Goal: Information Seeking & Learning: Learn about a topic

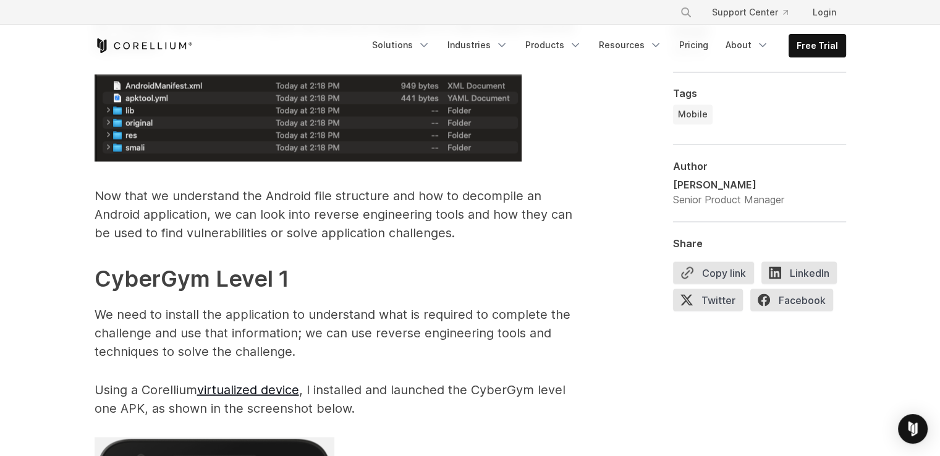
scroll to position [2183, 0]
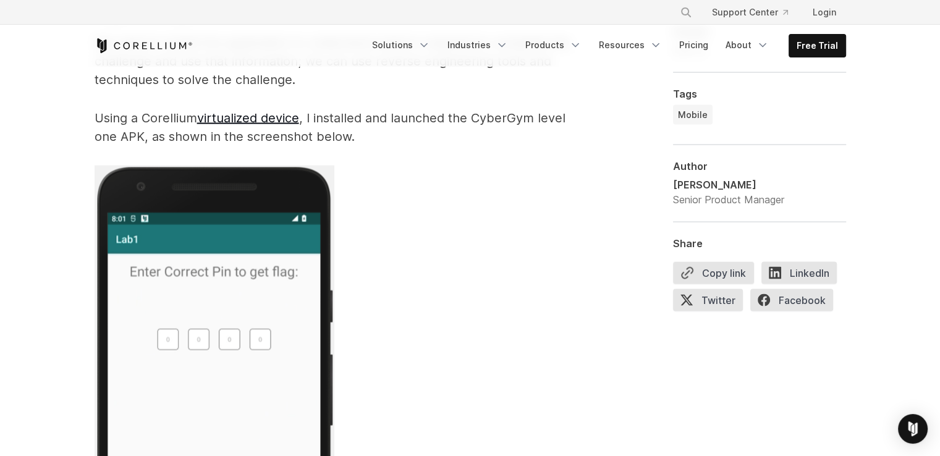
scroll to position [2512, 0]
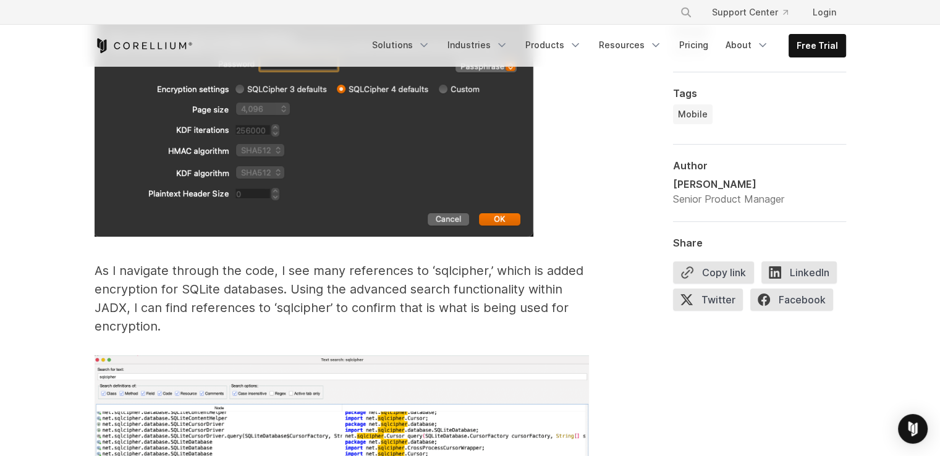
scroll to position [4982, 0]
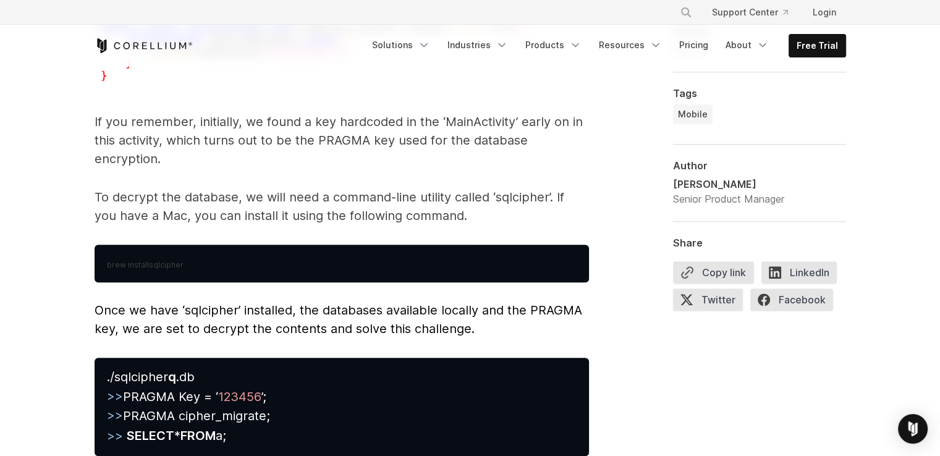
scroll to position [5550, 0]
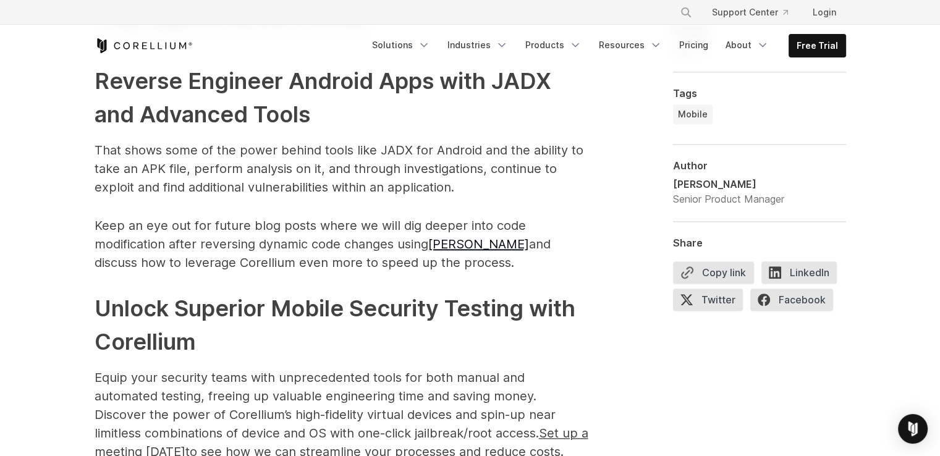
scroll to position [6143, 0]
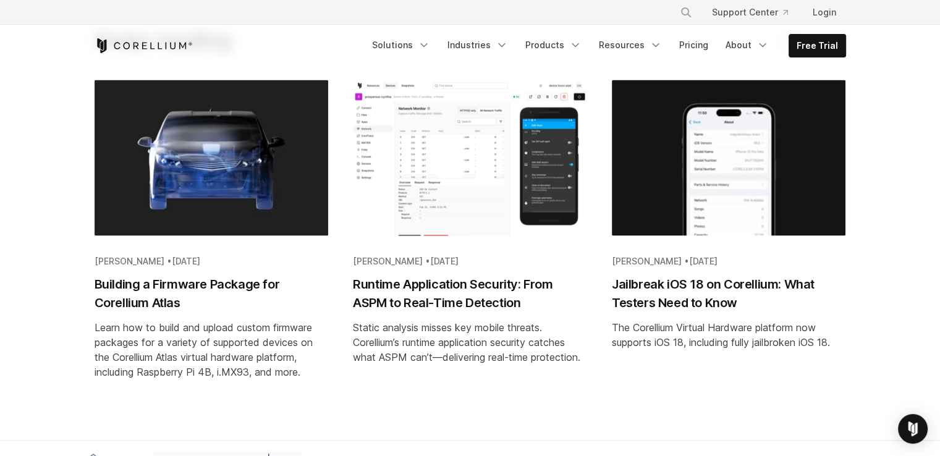
click at [619, 320] on div "The Corellium Virtual Hardware platform now supports iOS 18, including fully ja…" at bounding box center [729, 335] width 234 height 30
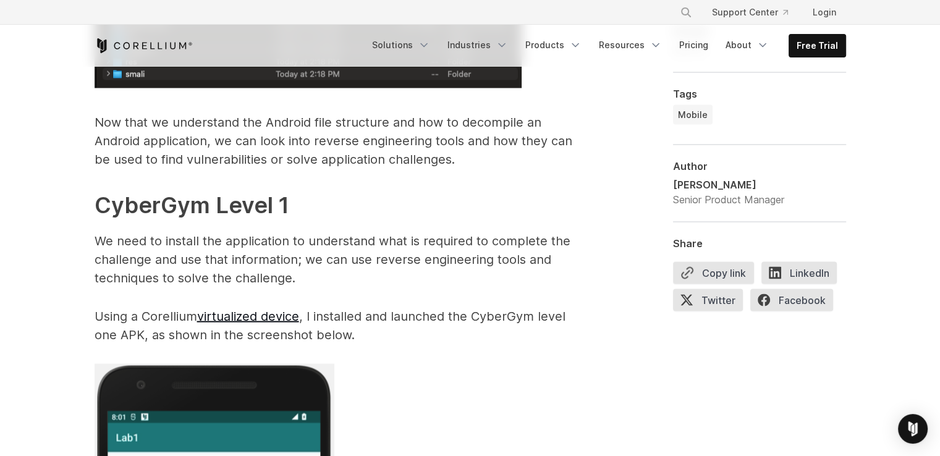
scroll to position [2231, 0]
